Goal: Check status: Check status

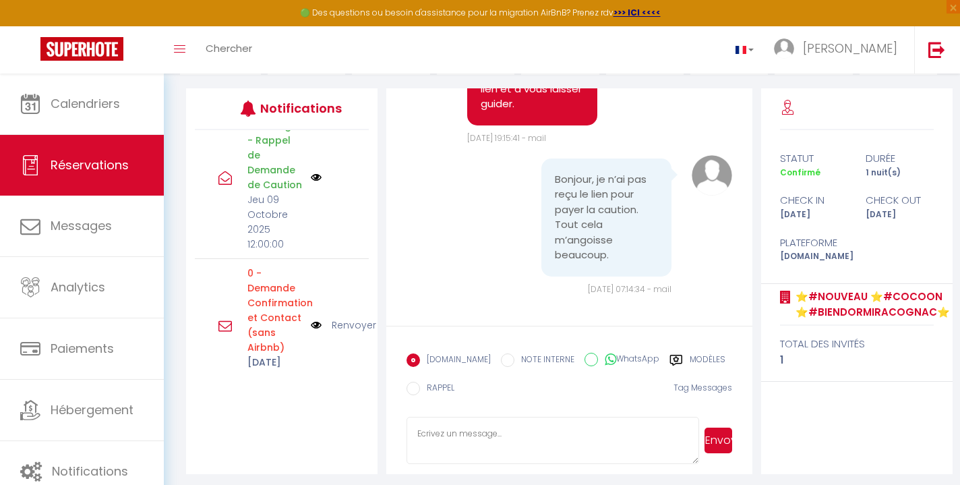
scroll to position [167, 0]
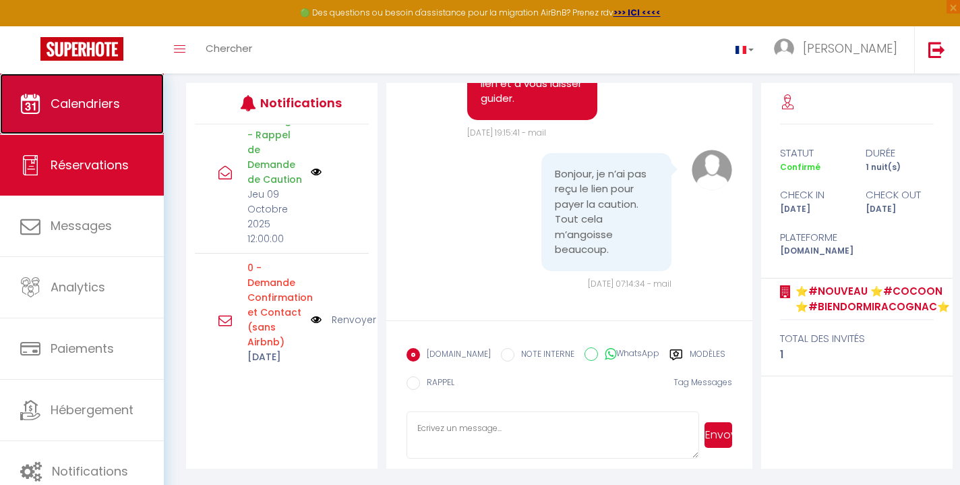
click at [128, 101] on link "Calendriers" at bounding box center [82, 104] width 164 height 61
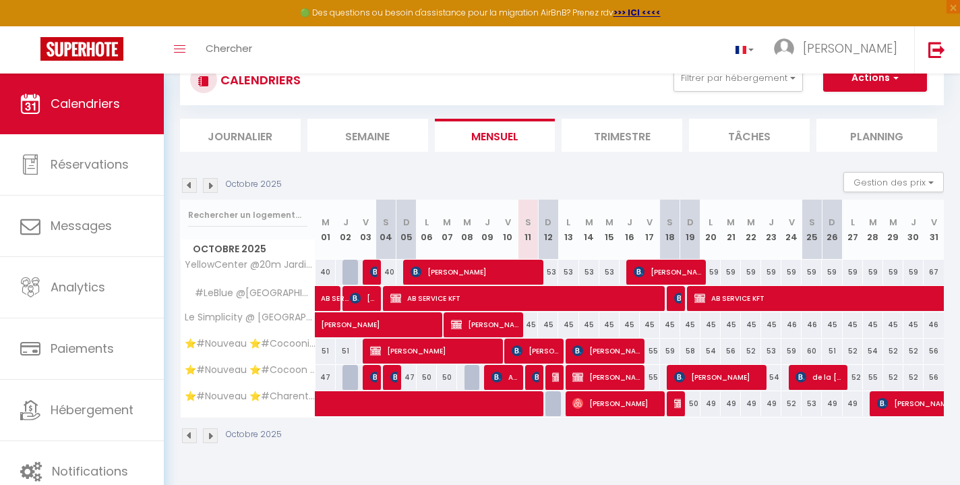
scroll to position [49, 0]
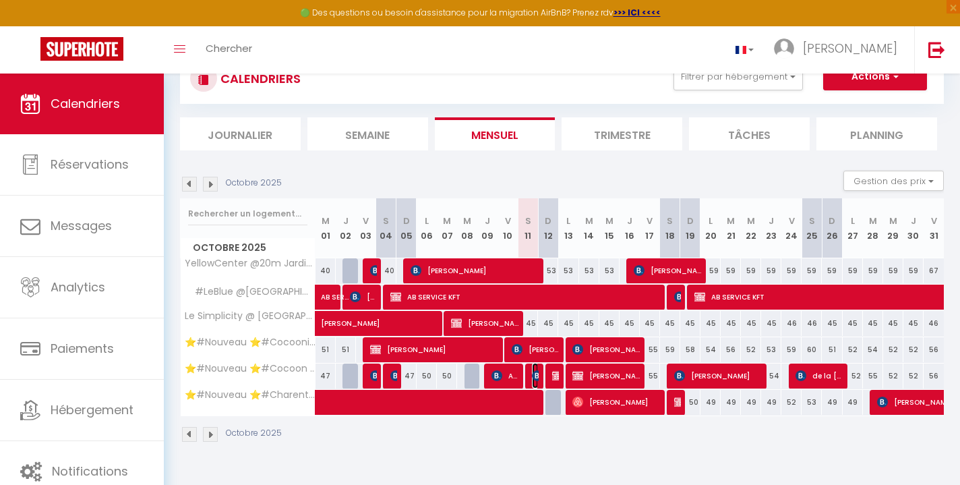
click at [536, 374] on img at bounding box center [537, 375] width 11 height 11
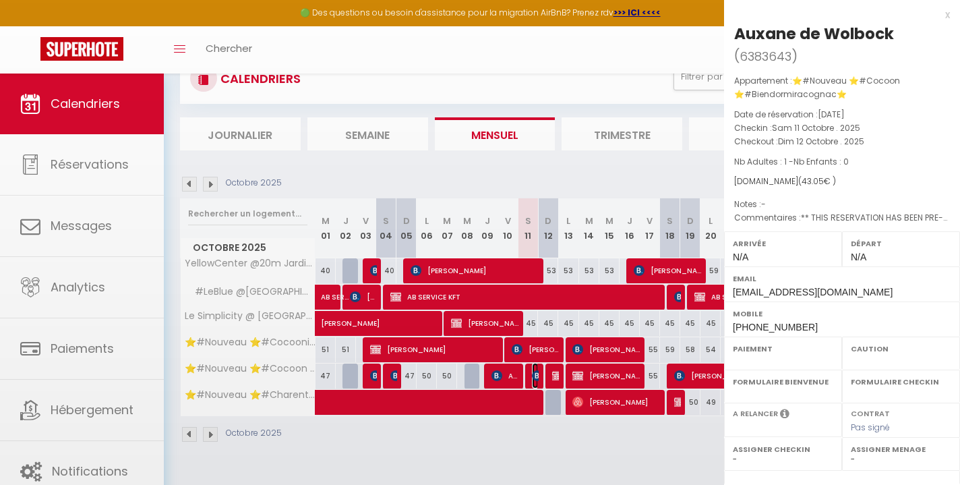
select select "OK"
select select "KO"
select select "0"
select select "1"
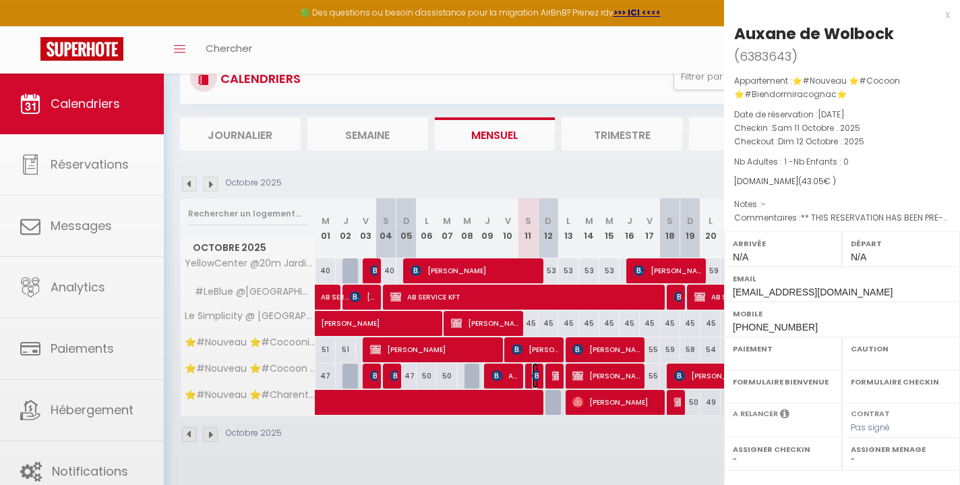
select select
select select "51297"
select select "51353"
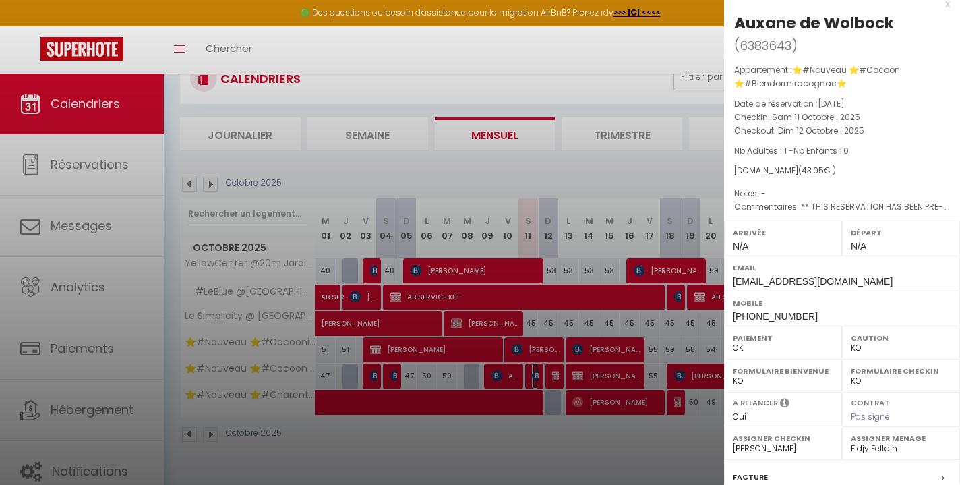
scroll to position [8, 0]
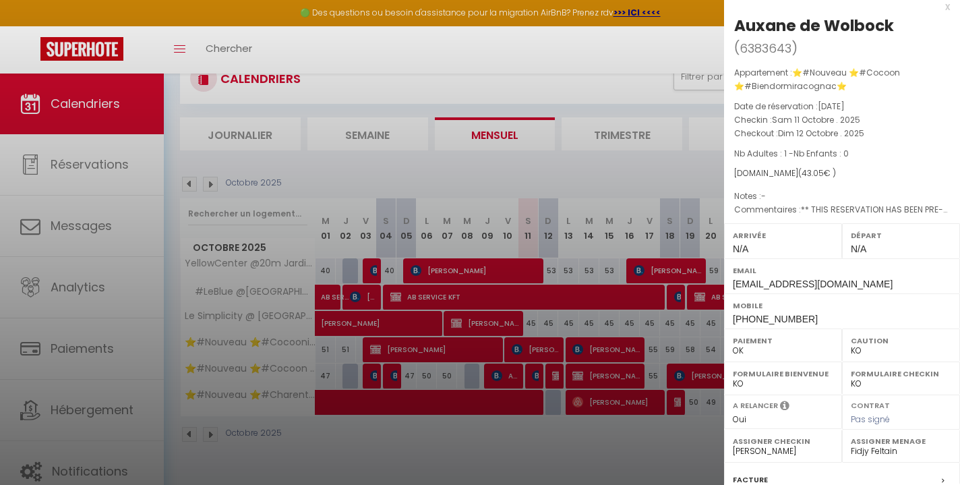
click at [944, 8] on div "x" at bounding box center [837, 7] width 226 height 16
